Goal: Navigation & Orientation: Find specific page/section

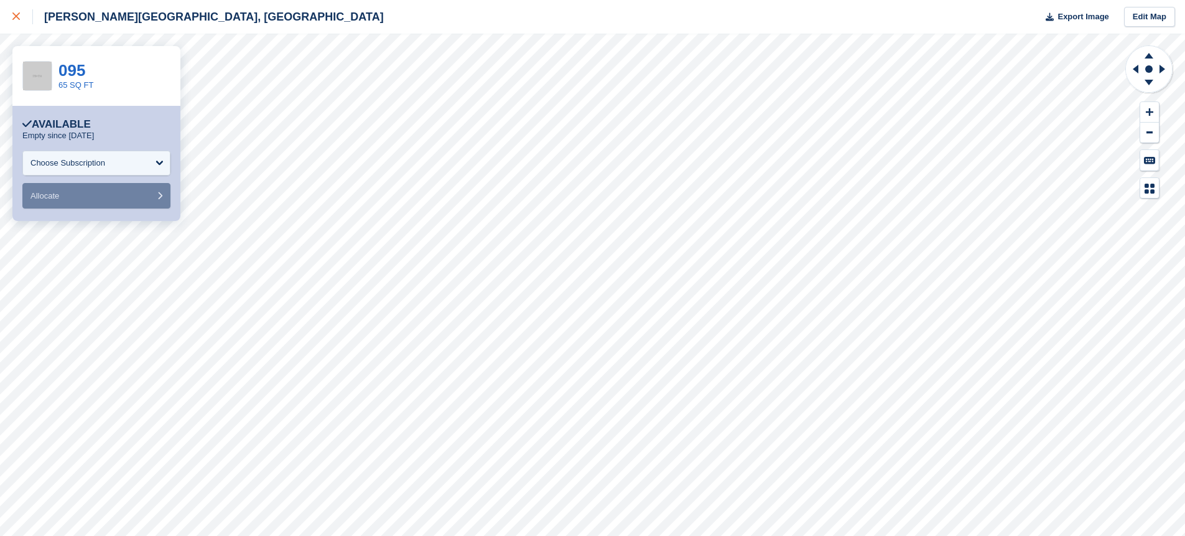
click at [14, 17] on icon at bounding box center [15, 15] width 7 height 7
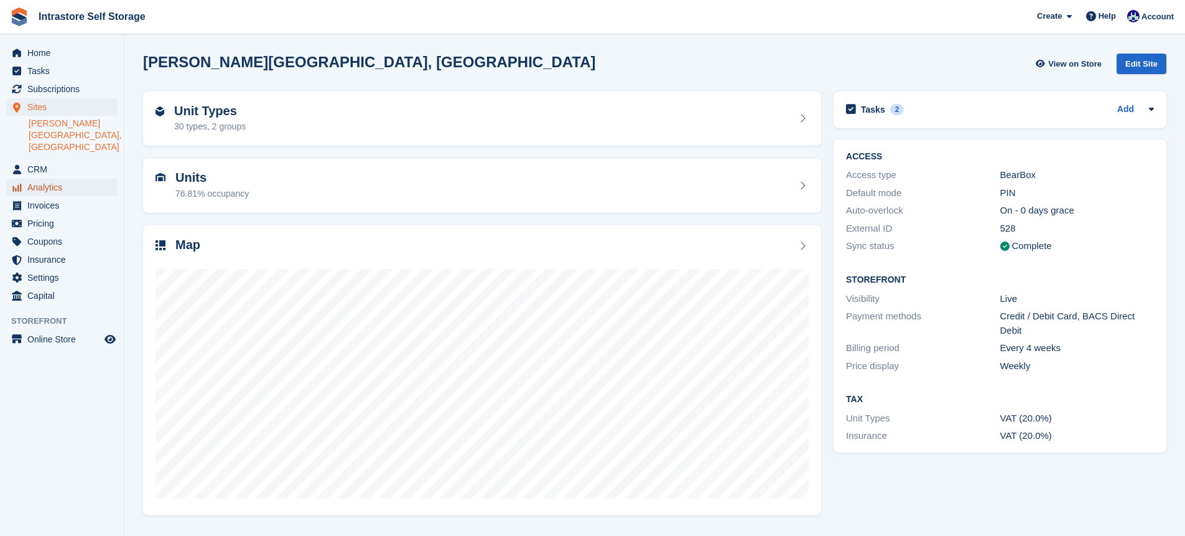
click at [50, 179] on span "Analytics" at bounding box center [64, 187] width 75 height 17
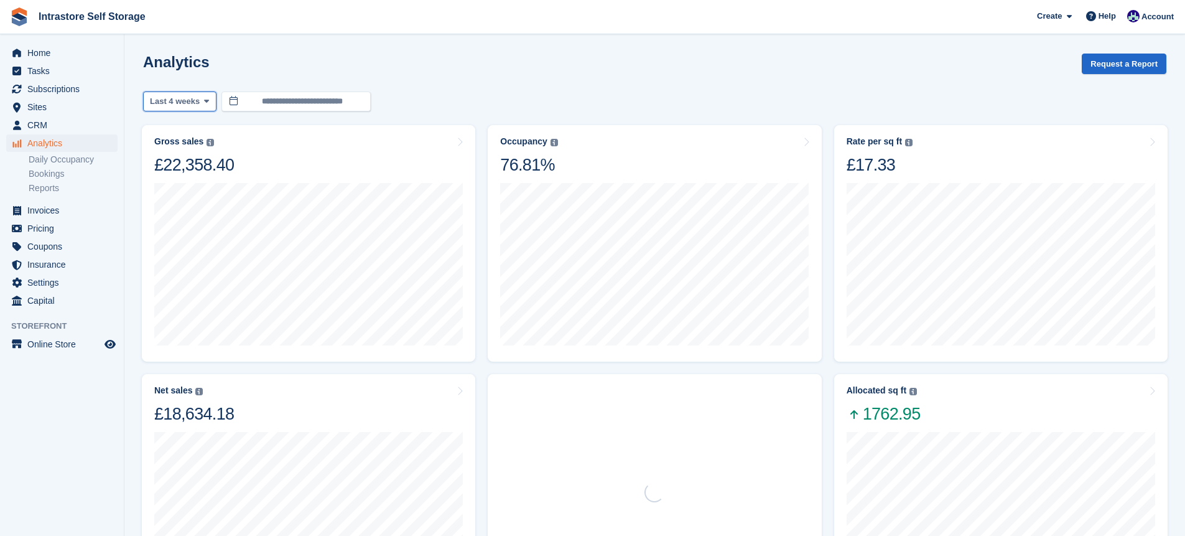
drag, startPoint x: 169, startPoint y: 100, endPoint x: 172, endPoint y: 114, distance: 14.6
click at [169, 100] on span "Last 4 weeks" at bounding box center [175, 101] width 50 height 12
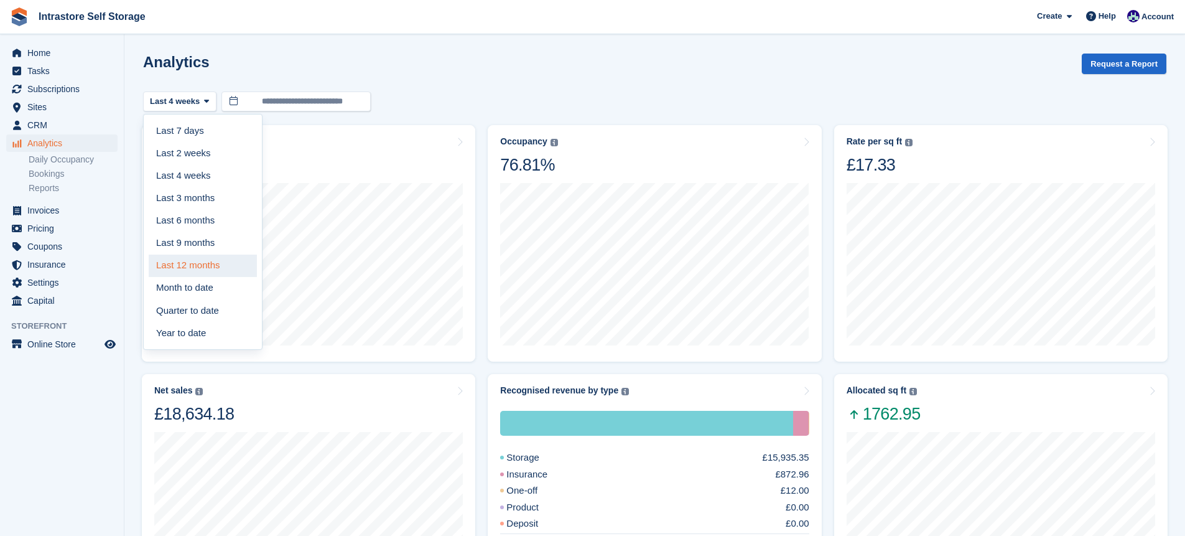
click at [189, 264] on link "Last 12 months" at bounding box center [203, 265] width 108 height 22
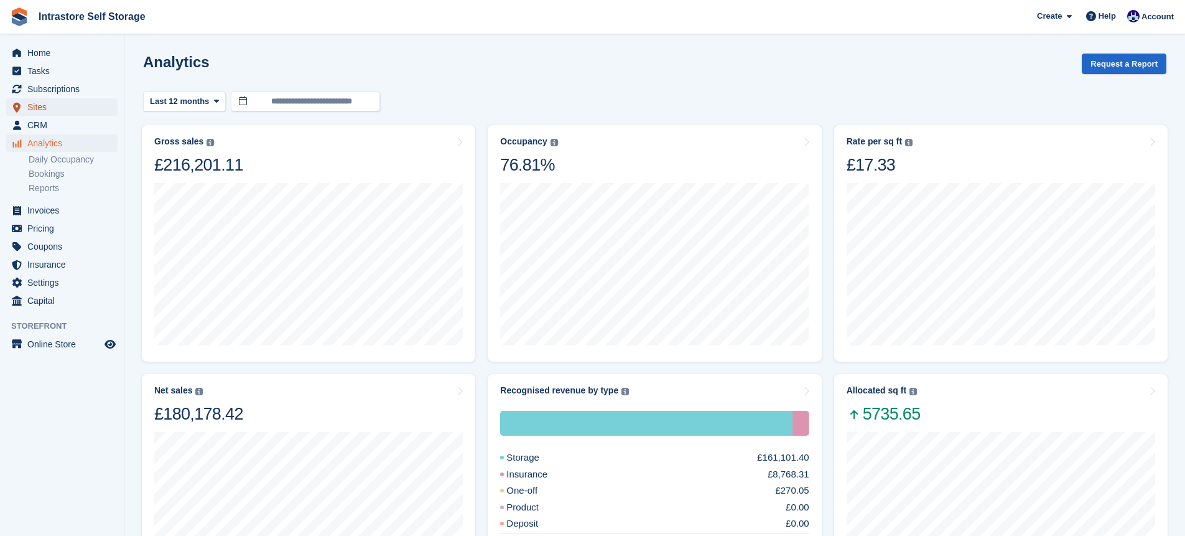
click at [34, 114] on span "Sites" at bounding box center [64, 106] width 75 height 17
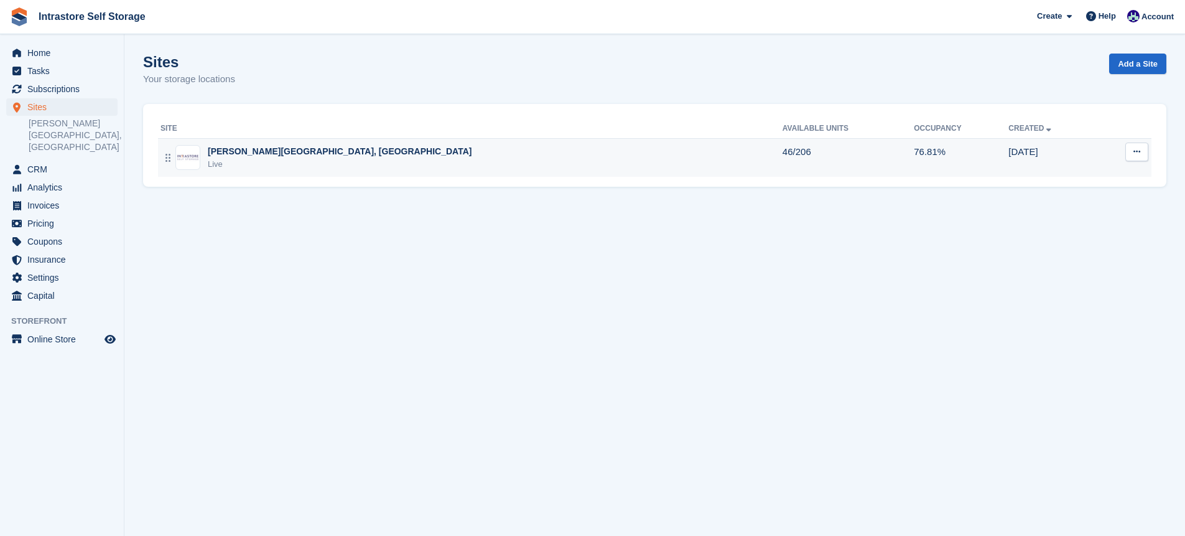
click at [317, 165] on div "[PERSON_NAME][GEOGRAPHIC_DATA], [GEOGRAPHIC_DATA] Live" at bounding box center [471, 158] width 622 height 26
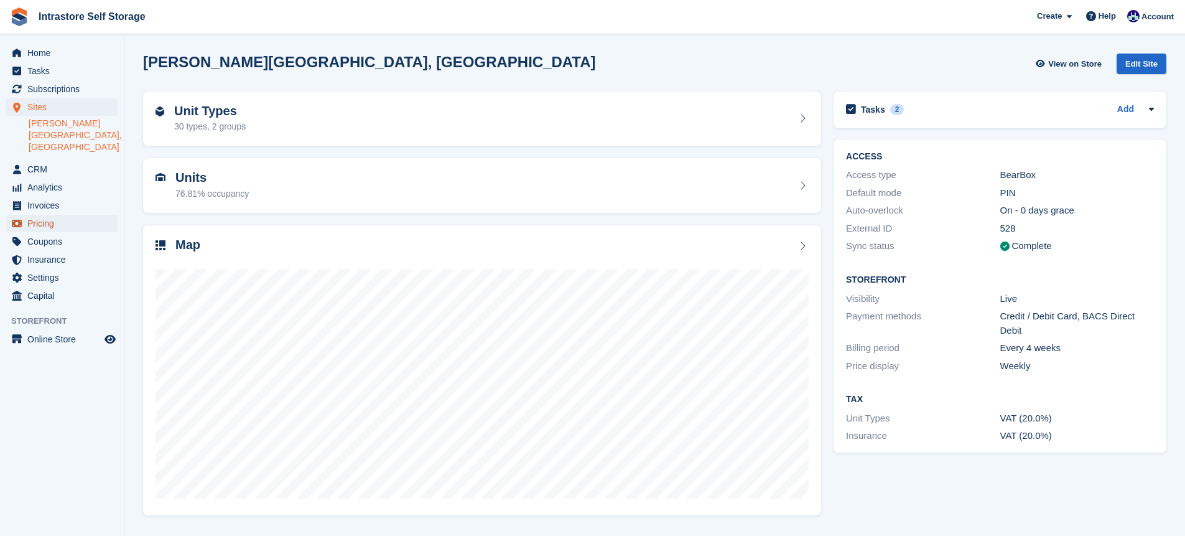
click at [60, 218] on span "Pricing" at bounding box center [64, 223] width 75 height 17
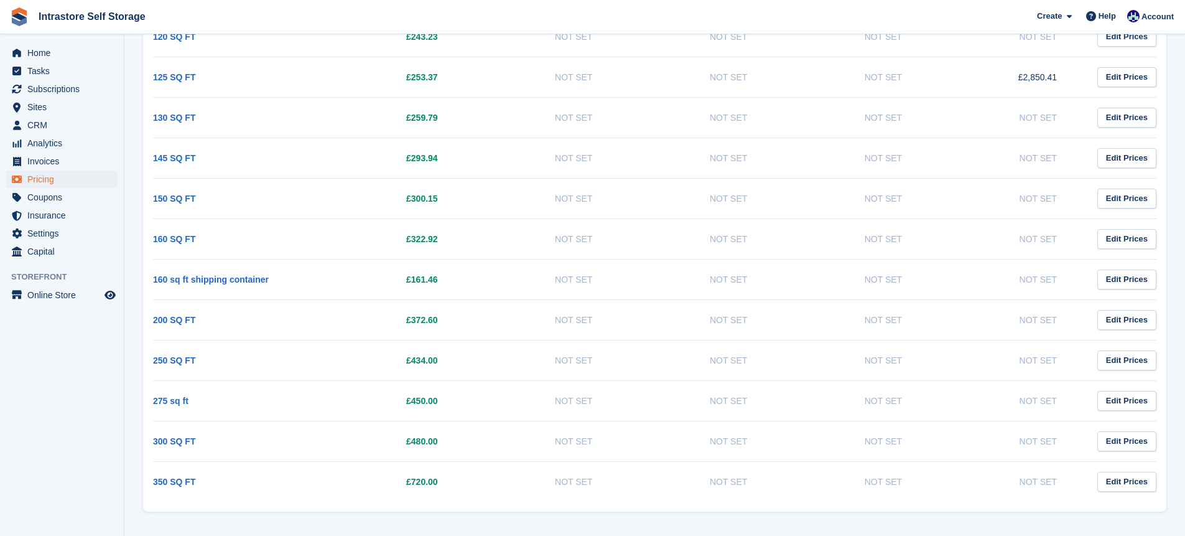
scroll to position [949, 0]
